Goal: Transaction & Acquisition: Purchase product/service

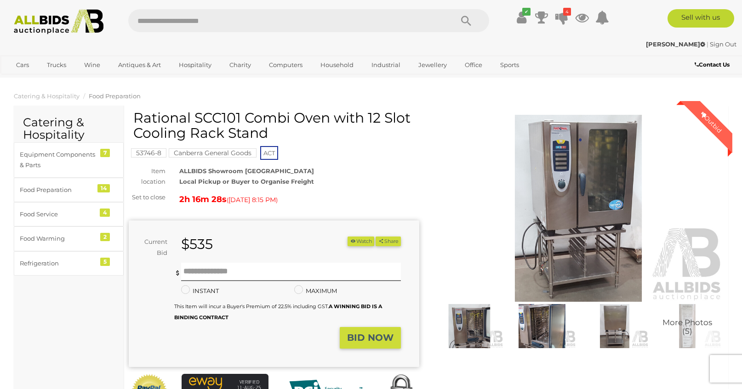
click at [565, 17] on icon at bounding box center [561, 17] width 13 height 17
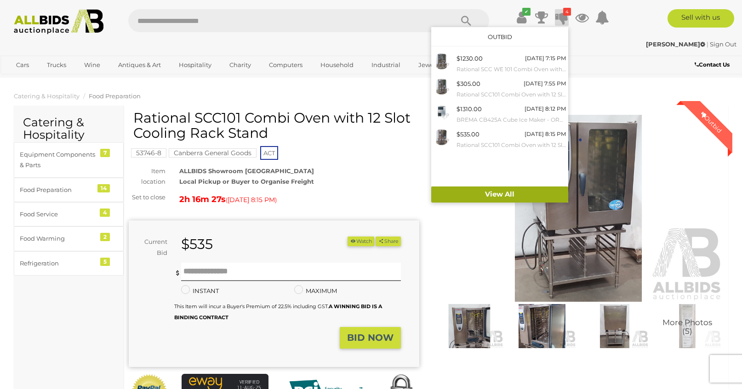
click at [511, 190] on link "View All" at bounding box center [499, 195] width 137 height 16
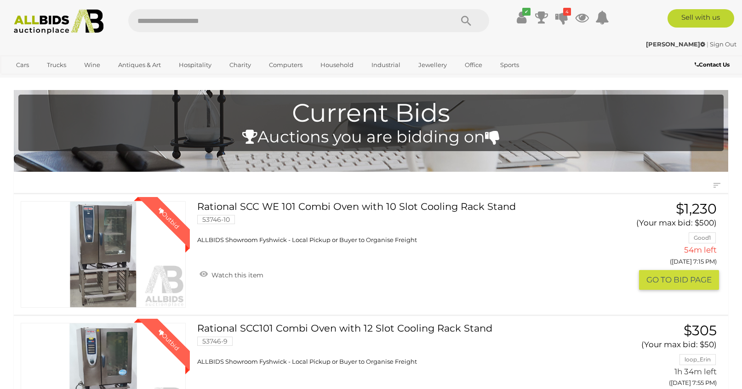
click at [107, 252] on link "Winning Outbid" at bounding box center [103, 254] width 165 height 107
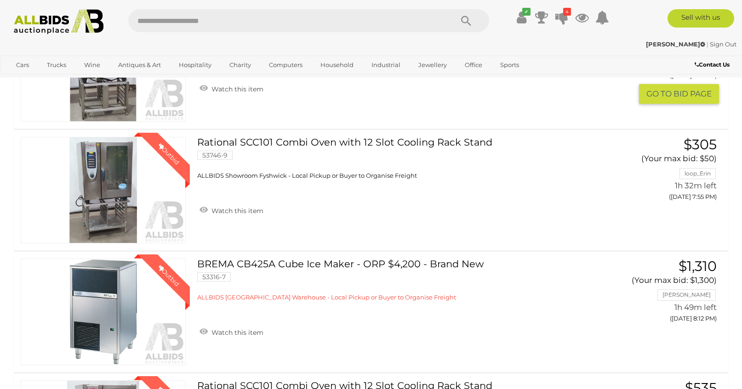
scroll to position [188, 0]
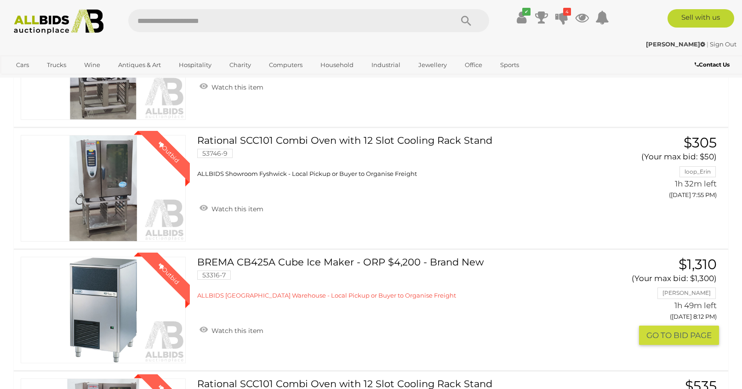
click at [308, 263] on link "BREMA CB425A Cube Ice Maker - ORP $4,200 - Brand New 53316-7 ALLBIDS SYDNEY War…" at bounding box center [403, 278] width 399 height 43
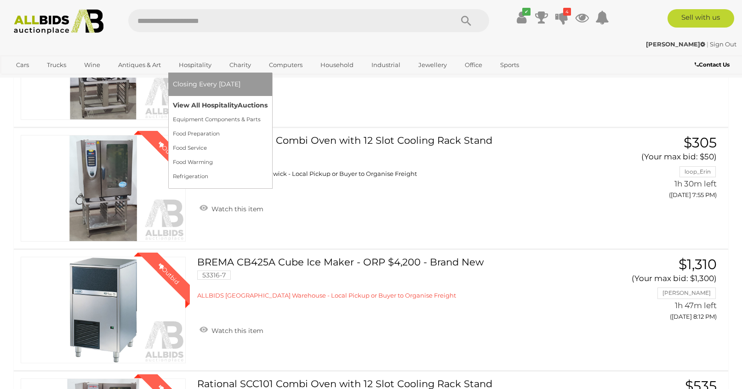
click at [201, 107] on link "View All Hospitality Auctions" at bounding box center [220, 105] width 95 height 14
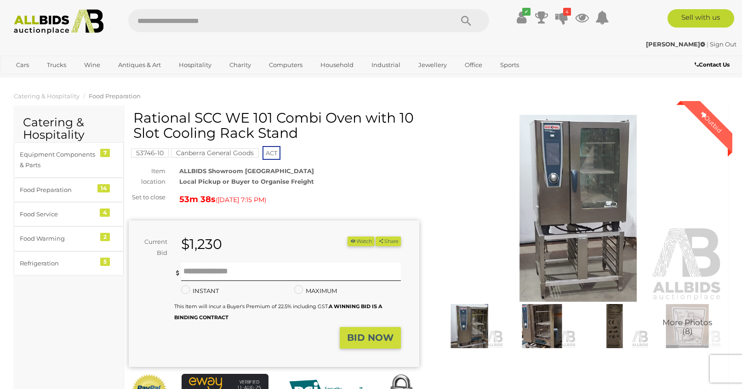
click at [569, 190] on img at bounding box center [578, 208] width 291 height 187
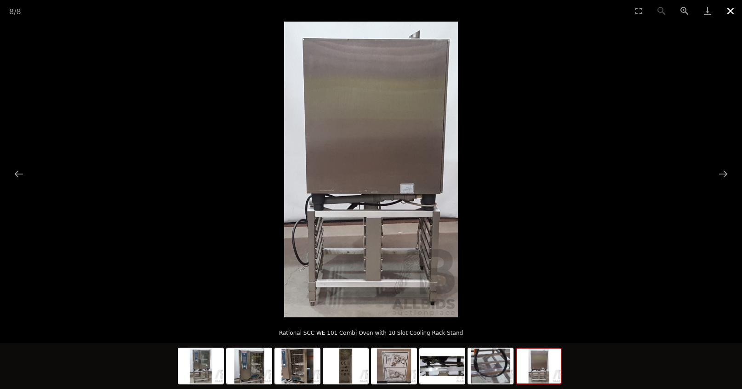
click at [728, 11] on button "Close gallery" at bounding box center [730, 11] width 23 height 22
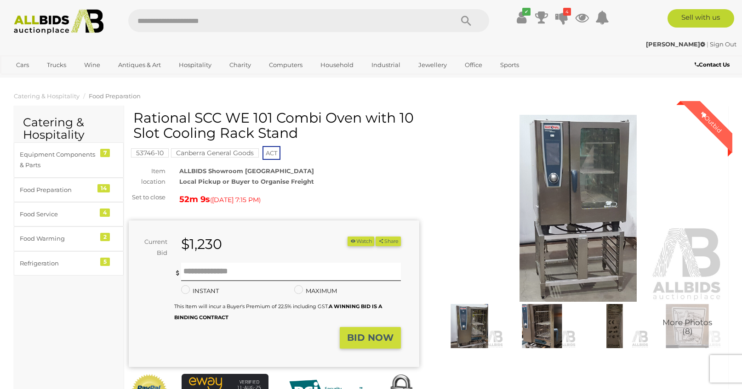
drag, startPoint x: 134, startPoint y: 115, endPoint x: 270, endPoint y: 115, distance: 135.6
click at [270, 115] on h1 "Rational SCC WE 101 Combi Oven with 10 Slot Cooling Rack Stand" at bounding box center [275, 125] width 284 height 30
copy h1 "Rational SCC WE 101"
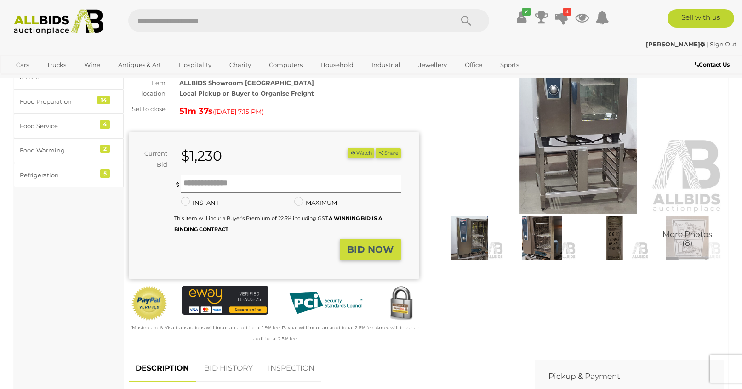
scroll to position [91, 0]
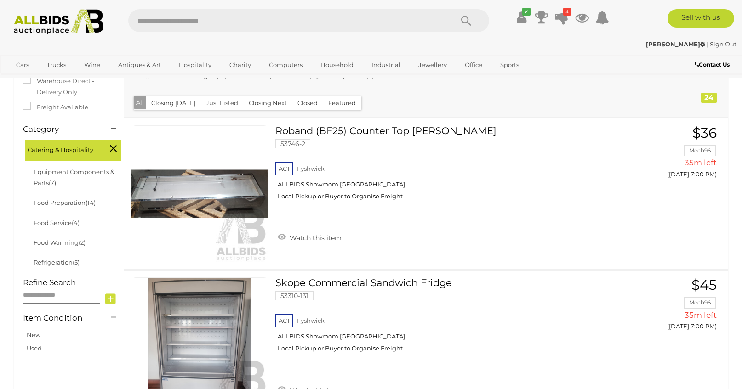
scroll to position [222, 0]
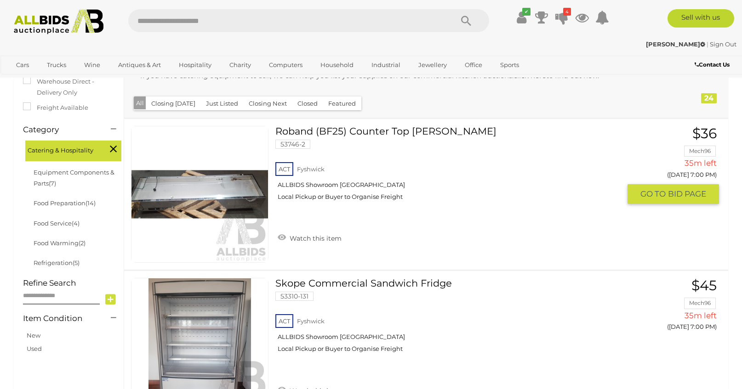
click at [216, 177] on link at bounding box center [199, 194] width 137 height 137
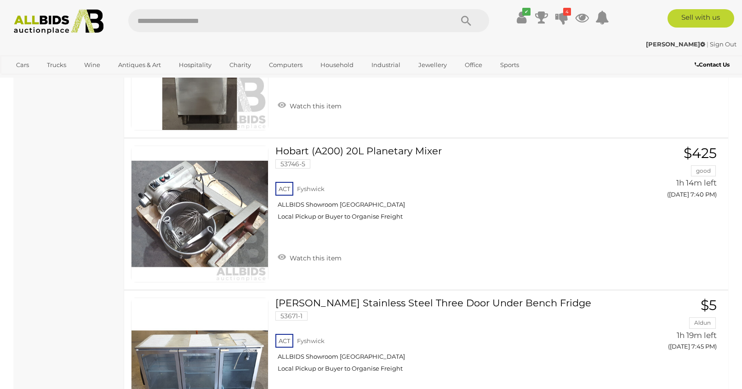
scroll to position [1422, 0]
click at [212, 221] on link at bounding box center [199, 213] width 137 height 137
click at [667, 211] on span "GO TO" at bounding box center [654, 213] width 28 height 11
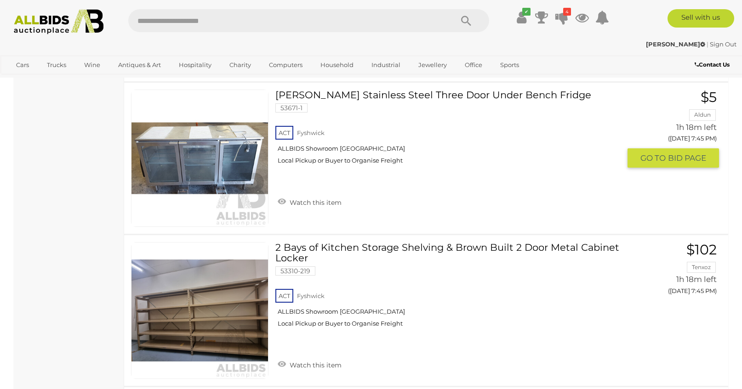
scroll to position [1630, 0]
click at [202, 162] on link at bounding box center [199, 157] width 137 height 137
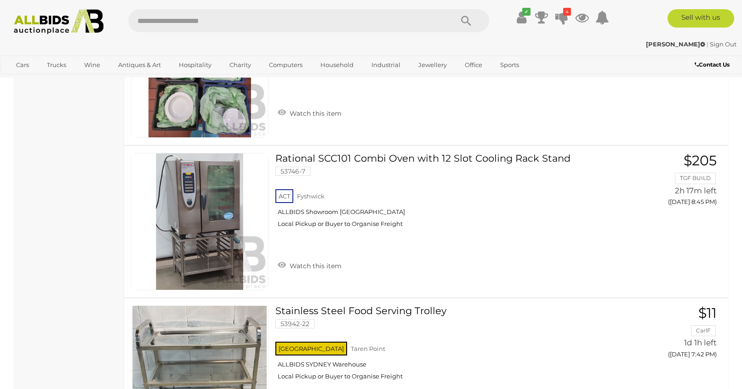
scroll to position [3344, 0]
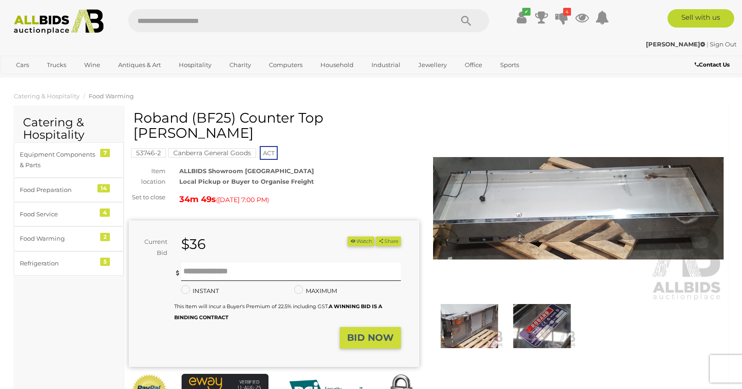
click at [540, 219] on img at bounding box center [578, 208] width 291 height 187
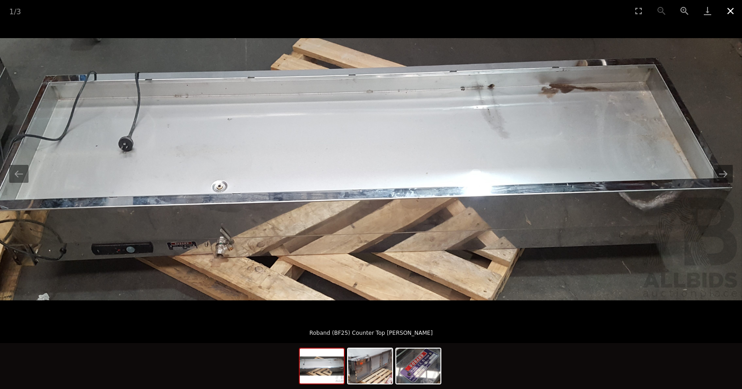
click at [732, 8] on button "Close gallery" at bounding box center [730, 11] width 23 height 22
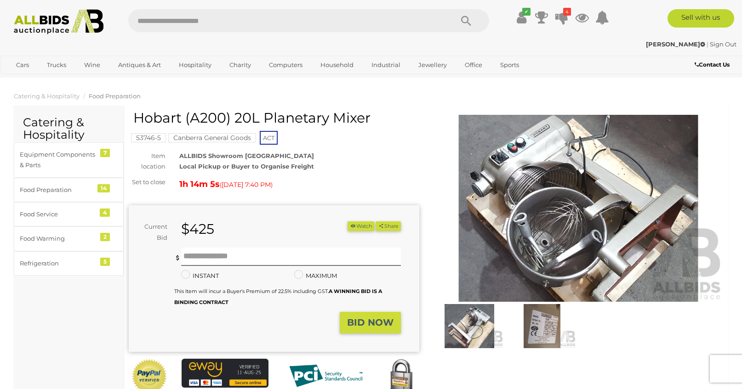
click at [620, 208] on img at bounding box center [578, 208] width 291 height 187
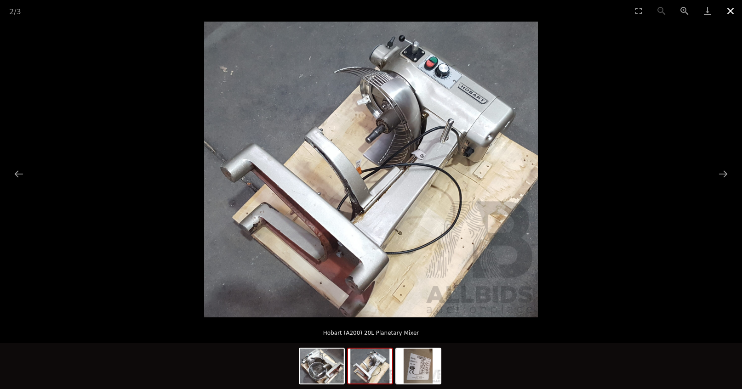
click at [731, 9] on button "Close gallery" at bounding box center [730, 11] width 23 height 22
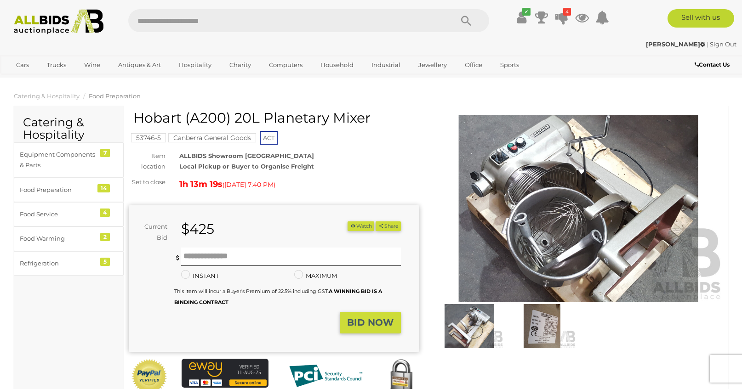
click at [593, 222] on img at bounding box center [578, 208] width 291 height 187
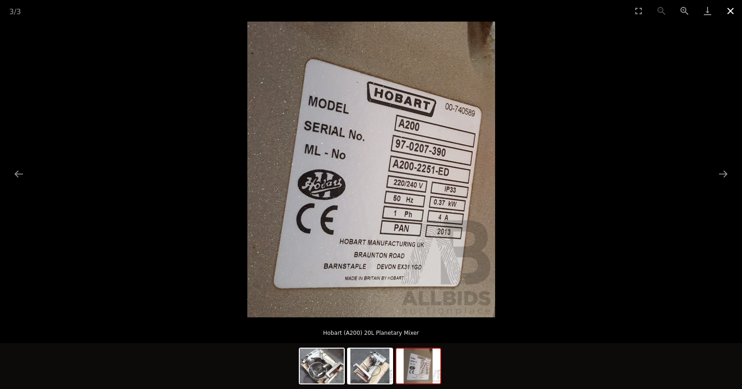
click at [730, 10] on button "Close gallery" at bounding box center [730, 11] width 23 height 22
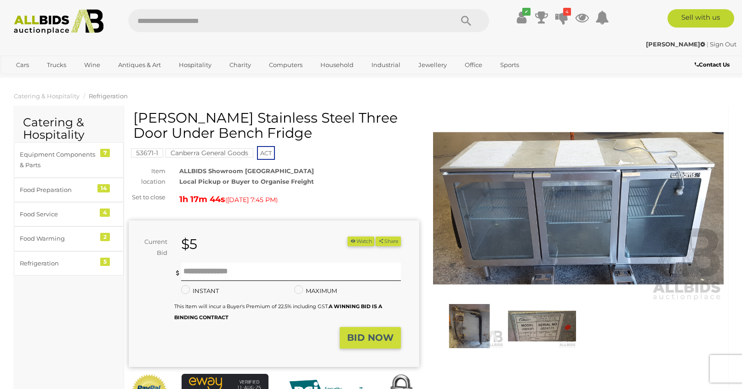
click at [577, 226] on img at bounding box center [578, 208] width 291 height 187
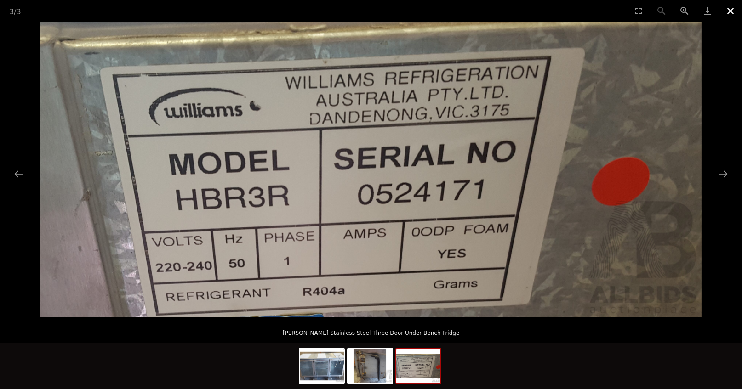
click at [731, 11] on button "Close gallery" at bounding box center [730, 11] width 23 height 22
